Goal: Find specific page/section: Find specific page/section

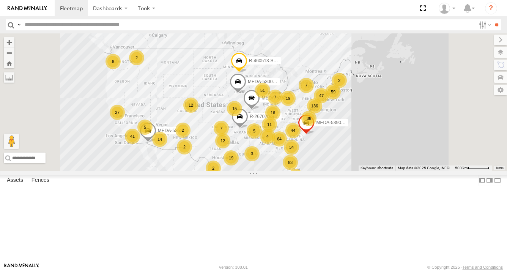
drag, startPoint x: 419, startPoint y: 136, endPoint x: 356, endPoint y: 172, distance: 71.9
click at [356, 171] on div "64 136 MEDA-530002-Roll 21 36 16 12 51 41 83 59 15 2 44 14 19 34 11 19 7 27 2 1…" at bounding box center [253, 101] width 507 height 137
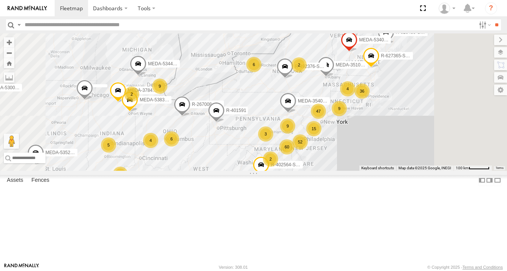
drag, startPoint x: 424, startPoint y: 183, endPoint x: 389, endPoint y: 177, distance: 35.5
click at [399, 171] on div "MEDA-530002-Roll MEDA-535215-Roll MEDA-535204-Roll R-460513-Swing R-267020-Swin…" at bounding box center [253, 101] width 507 height 137
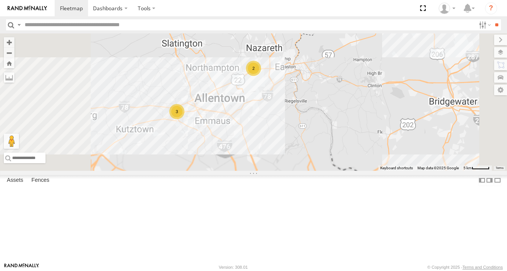
drag, startPoint x: 322, startPoint y: 149, endPoint x: 326, endPoint y: 165, distance: 15.7
click at [326, 165] on div "MEDA-530002-Roll MEDA-535215-Roll MEDA-535204-Roll R-460513-Swing R-267020-Swin…" at bounding box center [253, 101] width 507 height 137
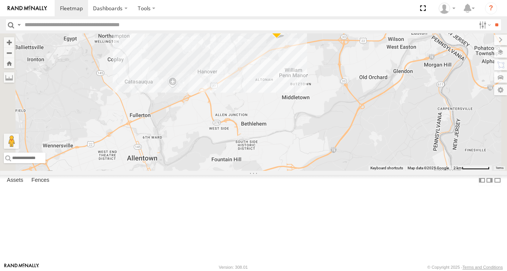
drag, startPoint x: 367, startPoint y: 105, endPoint x: 364, endPoint y: 199, distance: 94.9
click at [364, 171] on div "MEDA-530002-Roll MEDA-535215-Roll MEDA-535204-Roll R-460513-Swing R-267020-Swin…" at bounding box center [253, 101] width 507 height 137
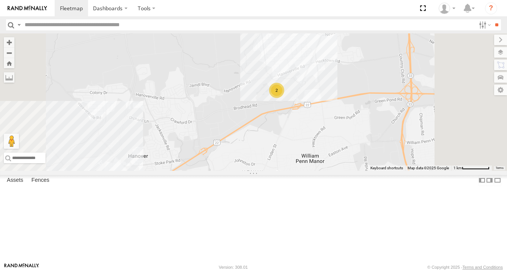
drag, startPoint x: 364, startPoint y: 129, endPoint x: 371, endPoint y: 187, distance: 58.1
click at [371, 171] on div "MEDA-530002-Roll MEDA-535215-Roll MEDA-535204-Roll R-460513-Swing R-267020-Swin…" at bounding box center [253, 101] width 507 height 137
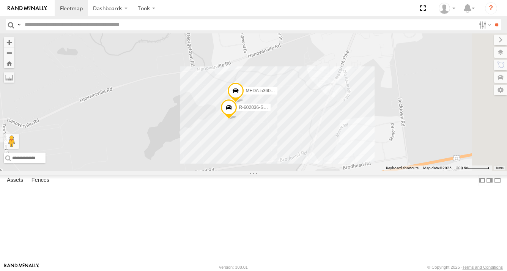
drag, startPoint x: 372, startPoint y: 125, endPoint x: 331, endPoint y: 213, distance: 97.0
click at [331, 171] on div "MEDA-530002-Roll MEDA-535215-Roll MEDA-535204-Roll R-460513-Swing R-267020-Swin…" at bounding box center [253, 101] width 507 height 137
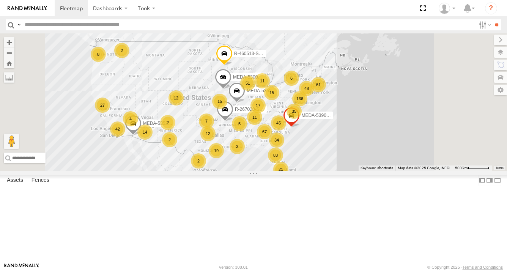
drag, startPoint x: 419, startPoint y: 146, endPoint x: 365, endPoint y: 157, distance: 54.6
click at [366, 157] on div "R-460513-Swing 67 136 MEDA-530002-Roll 21 35 17 12 51 42 83 61 15 45 14 19 34 1…" at bounding box center [253, 101] width 507 height 137
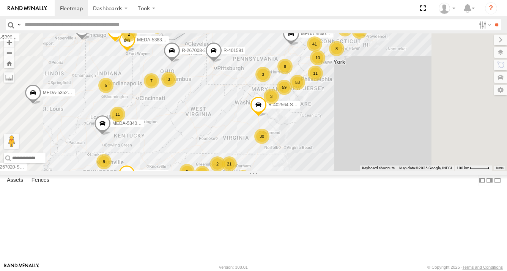
drag, startPoint x: 417, startPoint y: 128, endPoint x: 372, endPoint y: 169, distance: 60.7
click at [372, 169] on div "R-460513-Swing MEDA-530002-Roll MEDA-535215-Roll MEDA-535204-Roll R-267020-Swin…" at bounding box center [253, 101] width 507 height 137
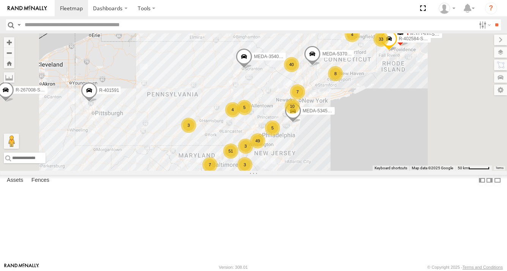
drag, startPoint x: 362, startPoint y: 130, endPoint x: 345, endPoint y: 134, distance: 17.7
click at [345, 134] on div "R-460513-Swing MEDA-530002-Roll MEDA-535215-Roll MEDA-535204-Roll R-267020-Swin…" at bounding box center [253, 101] width 507 height 137
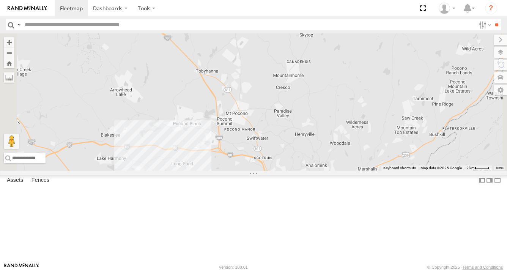
drag, startPoint x: 312, startPoint y: 127, endPoint x: 323, endPoint y: 151, distance: 25.6
click at [323, 151] on div "R-460513-Swing MEDA-530002-Roll MEDA-535215-Roll MEDA-535204-Roll R-267020-Swin…" at bounding box center [253, 101] width 507 height 137
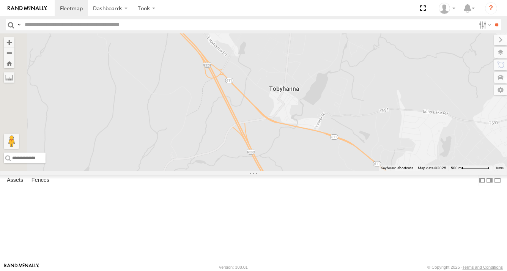
drag, startPoint x: 341, startPoint y: 146, endPoint x: 355, endPoint y: 193, distance: 48.2
click at [355, 171] on div "R-460513-Swing MEDA-530002-Roll MEDA-535215-Roll MEDA-535204-Roll R-267020-Swin…" at bounding box center [253, 101] width 507 height 137
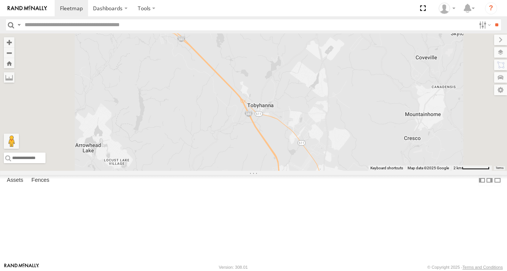
click at [94, 28] on input "text" at bounding box center [248, 24] width 453 height 11
type input "******"
click at [492, 19] on input "**" at bounding box center [496, 24] width 9 height 11
